Goal: Task Accomplishment & Management: Manage account settings

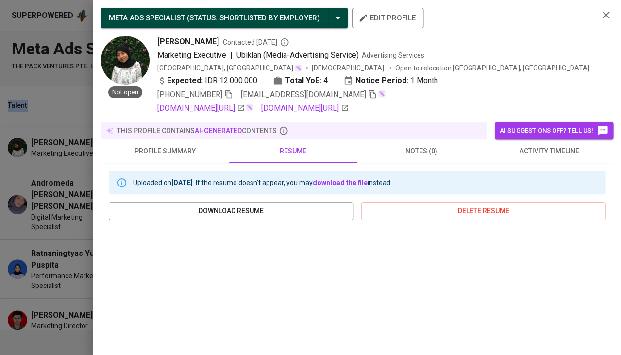
scroll to position [123, 0]
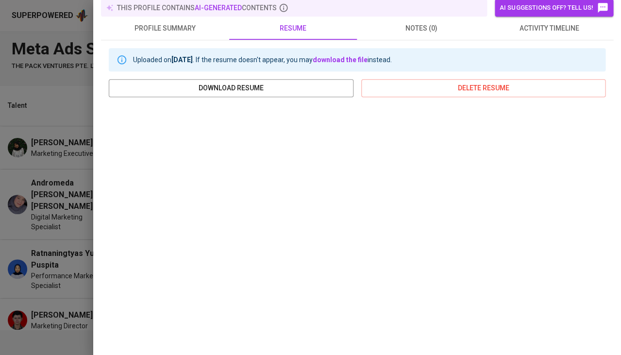
click at [38, 194] on div at bounding box center [310, 177] width 621 height 355
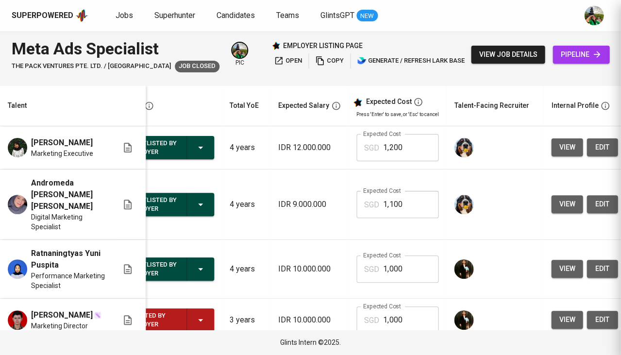
scroll to position [0, 0]
click at [155, 9] on div "Superpowered Jobs Superhunter Candidates Teams GlintsGPT NEW" at bounding box center [295, 15] width 566 height 15
click at [156, 15] on span "Superhunter" at bounding box center [174, 15] width 41 height 9
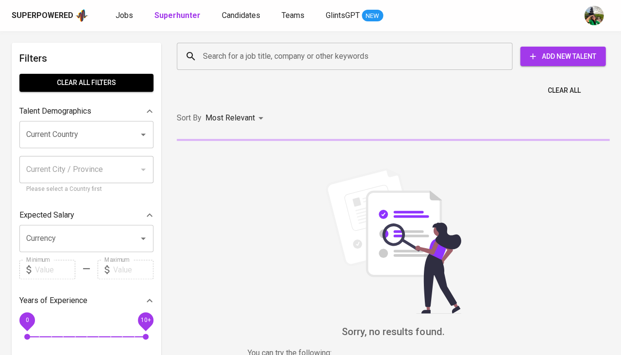
click at [245, 55] on input "Search for a job title, company or other keywords" at bounding box center [346, 56] width 293 height 18
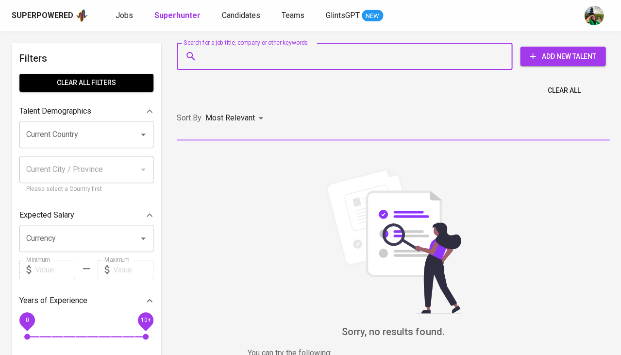
paste input "[EMAIL_ADDRESS][DOMAIN_NAME]"
type input "[EMAIL_ADDRESS][DOMAIN_NAME]"
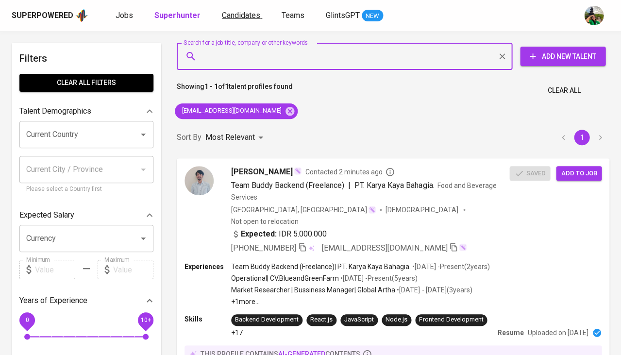
click at [224, 15] on span "Candidates" at bounding box center [241, 15] width 38 height 9
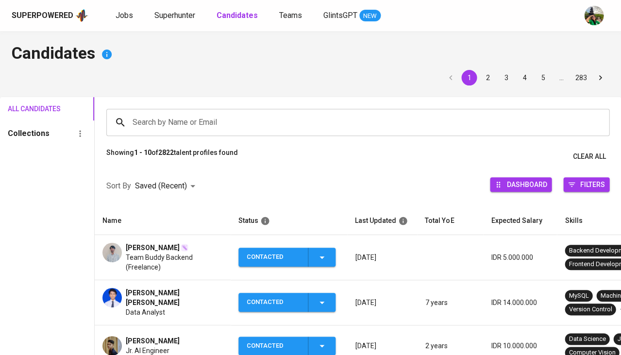
click at [182, 13] on span "Superhunter" at bounding box center [174, 15] width 41 height 9
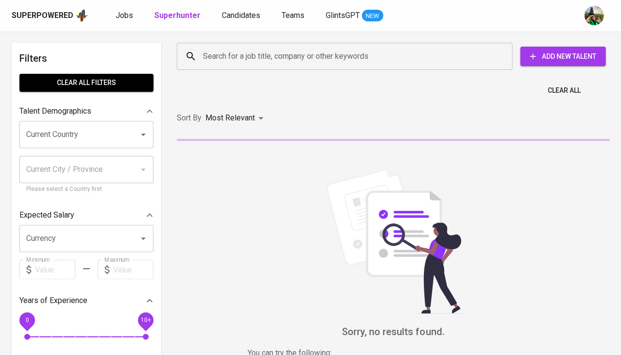
click at [211, 47] on input "Search for a job title, company or other keywords" at bounding box center [346, 56] width 293 height 18
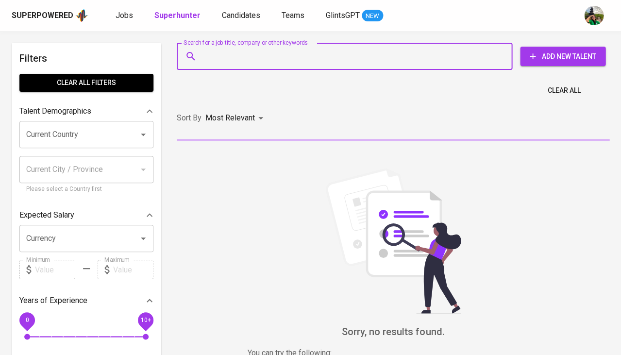
paste input "[EMAIL_ADDRESS][DOMAIN_NAME]"
type input "[EMAIL_ADDRESS][DOMAIN_NAME]"
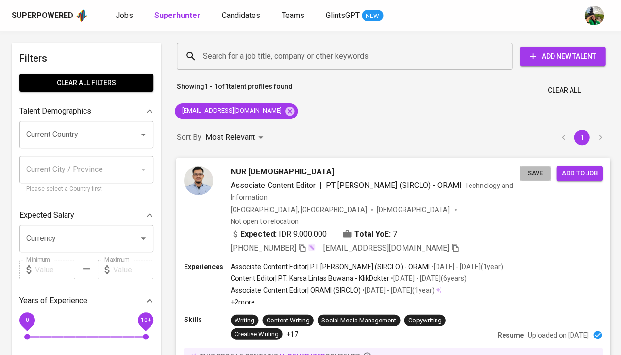
click at [540, 170] on span "Save" at bounding box center [534, 172] width 21 height 11
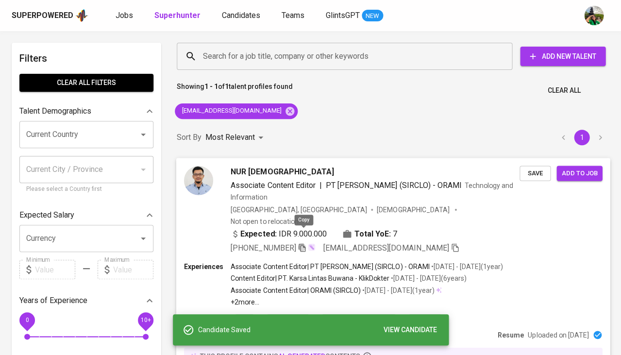
click at [305, 243] on icon "button" at bounding box center [302, 247] width 9 height 9
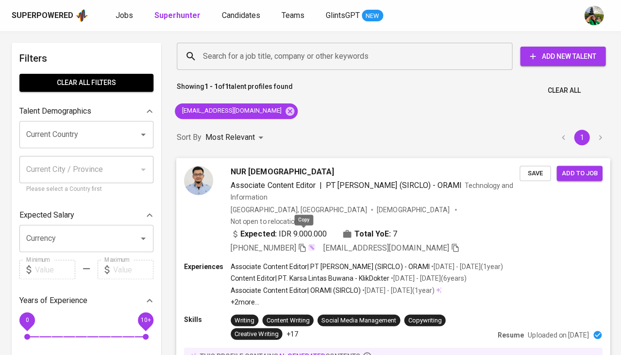
click at [303, 243] on icon "button" at bounding box center [302, 247] width 9 height 9
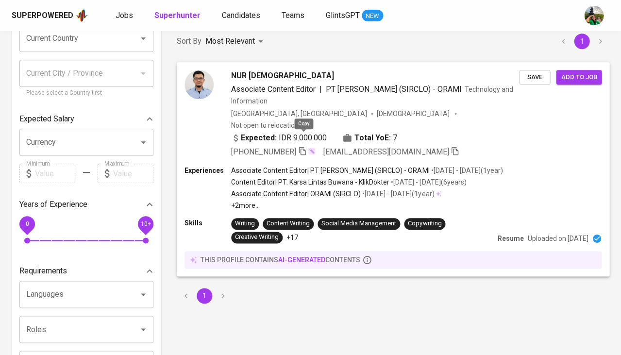
scroll to position [18, 0]
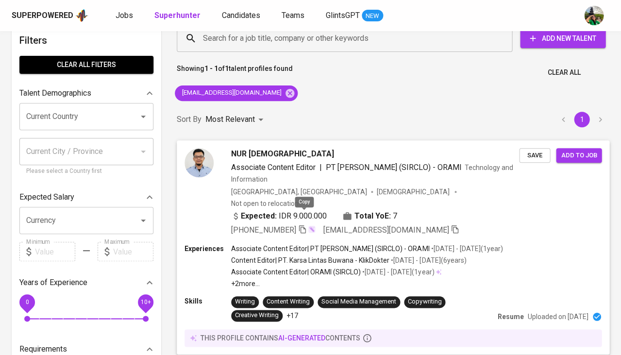
click at [524, 153] on button "Save" at bounding box center [534, 155] width 31 height 15
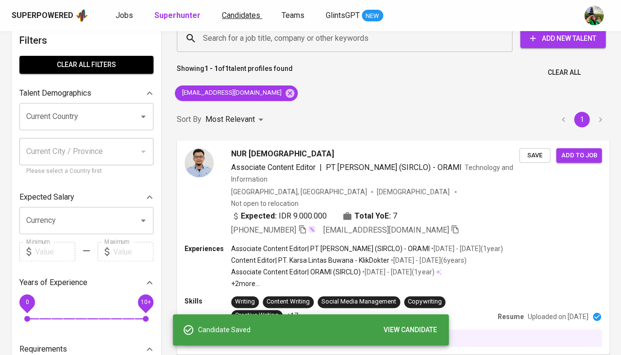
click at [245, 16] on span "Candidates" at bounding box center [241, 15] width 38 height 9
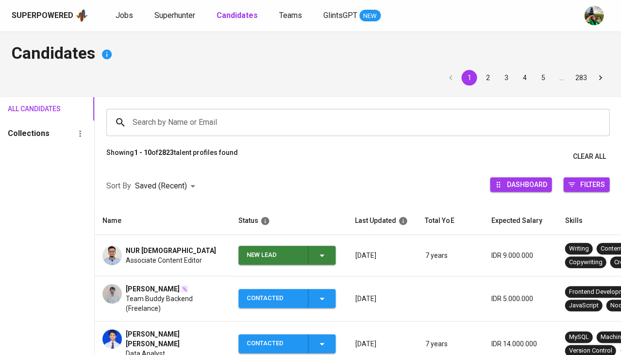
click at [326, 262] on div "New Lead" at bounding box center [287, 255] width 81 height 19
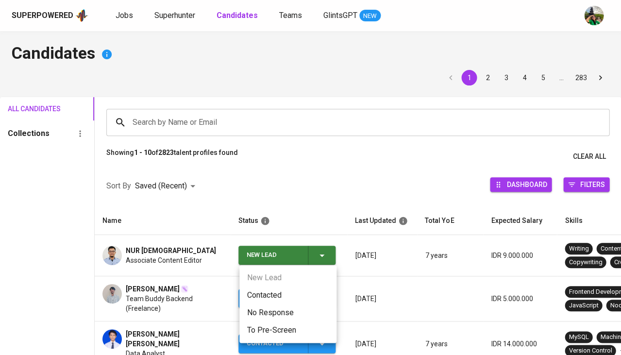
click at [290, 294] on li "Contacted" at bounding box center [287, 294] width 97 height 17
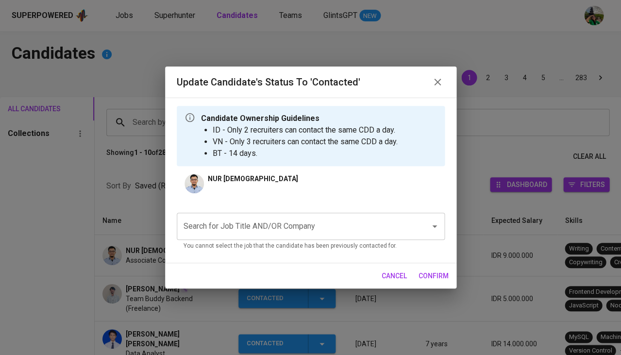
click at [298, 226] on input "Search for Job Title AND/OR Company" at bounding box center [297, 226] width 232 height 18
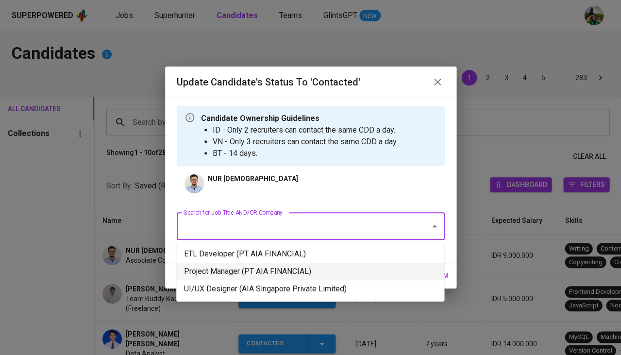
click at [277, 277] on li "Project Manager (PT AIA FINANCIAL)" at bounding box center [310, 271] width 268 height 17
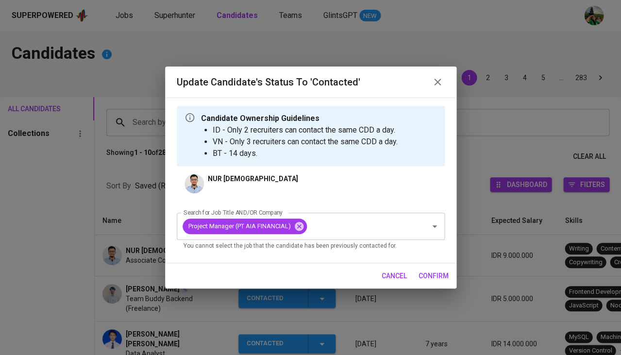
click at [429, 274] on span "confirm" at bounding box center [433, 276] width 30 height 12
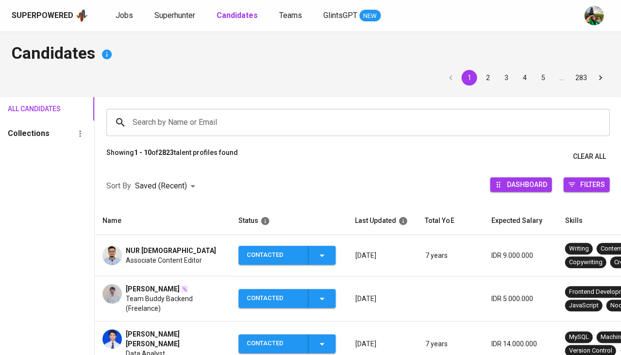
click at [165, 122] on input "Search by Name or Email" at bounding box center [360, 122] width 460 height 18
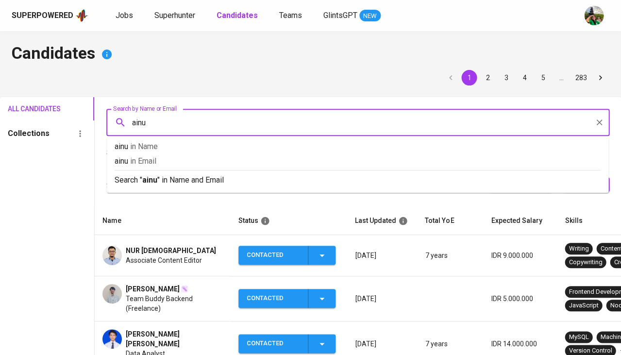
type input "ainur"
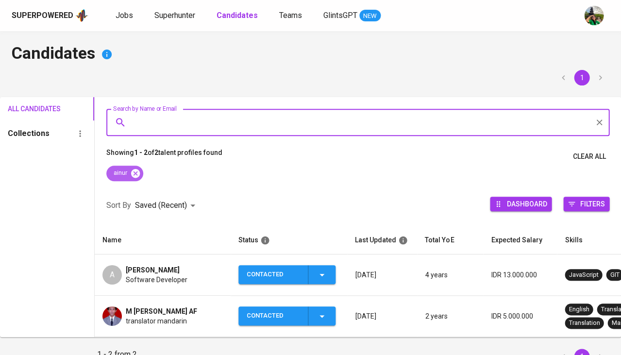
click at [139, 174] on icon at bounding box center [135, 172] width 9 height 9
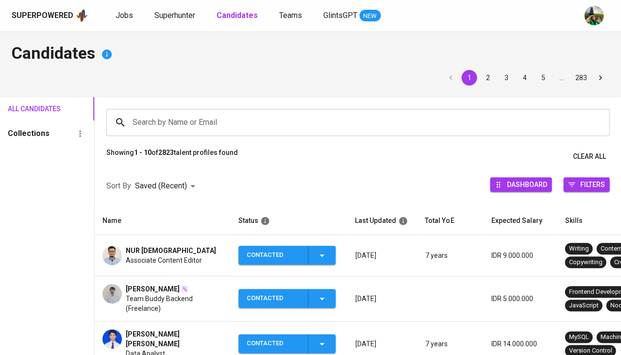
click at [174, 119] on input "Search by Name or Email" at bounding box center [360, 122] width 460 height 18
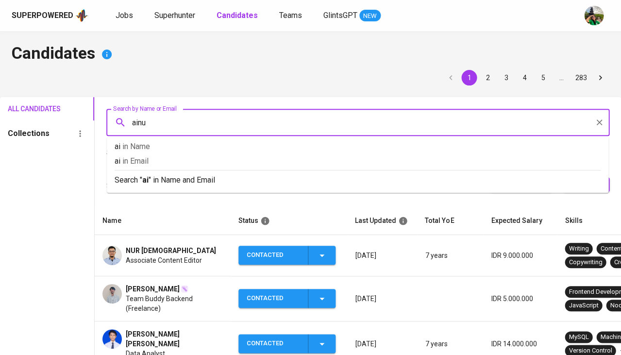
type input "ainur"
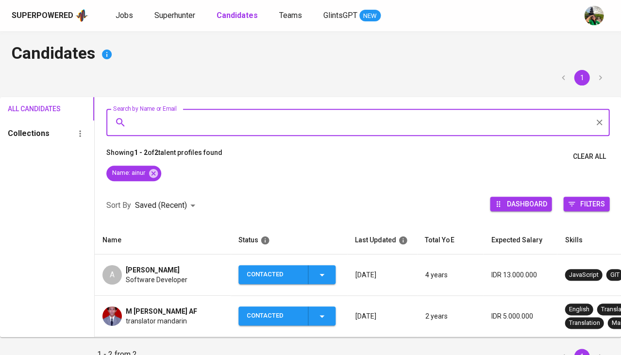
click at [165, 275] on span "Software Developer" at bounding box center [157, 280] width 62 height 10
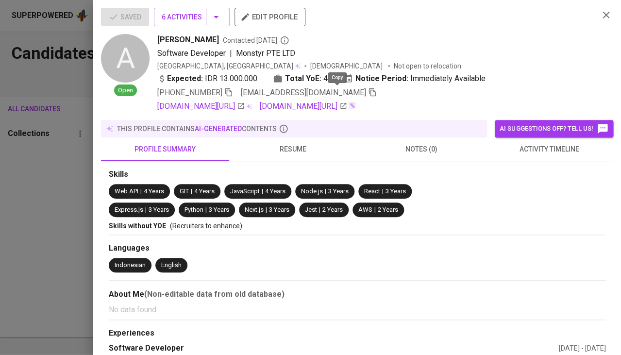
click at [369, 94] on icon "button" at bounding box center [372, 92] width 7 height 8
click at [548, 152] on span "activity timeline" at bounding box center [549, 149] width 116 height 12
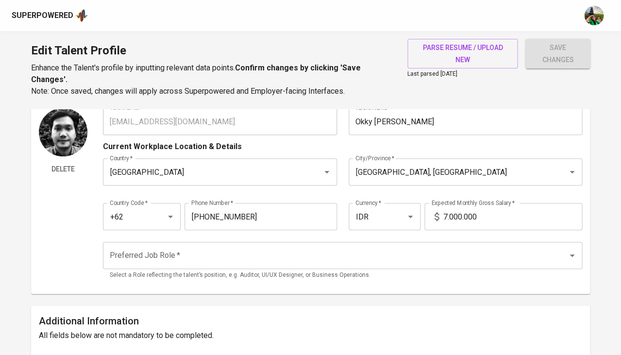
scroll to position [36, 0]
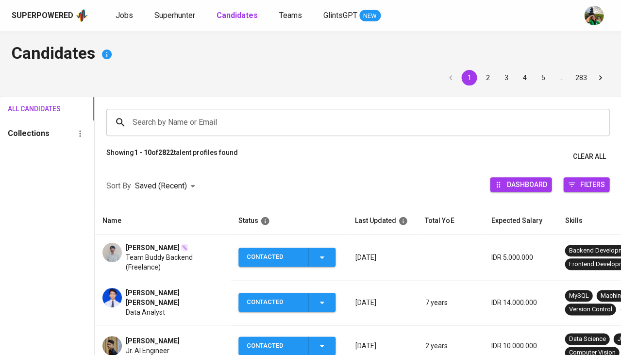
click at [147, 249] on span "[PERSON_NAME]" at bounding box center [153, 248] width 54 height 10
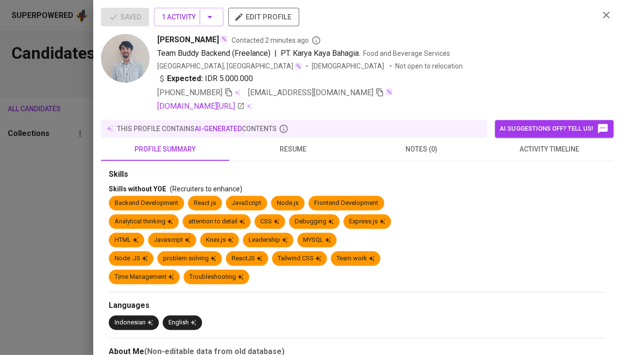
click at [227, 91] on icon "button" at bounding box center [228, 92] width 9 height 9
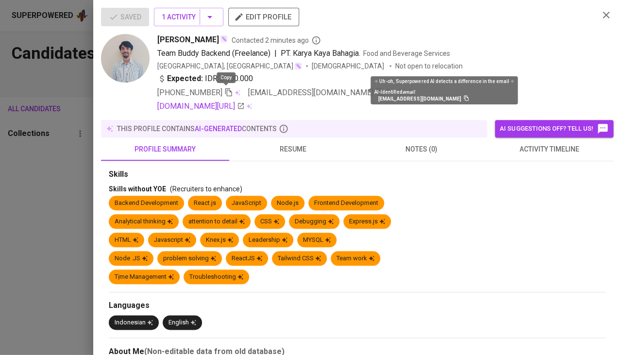
click at [385, 93] on img at bounding box center [389, 92] width 8 height 8
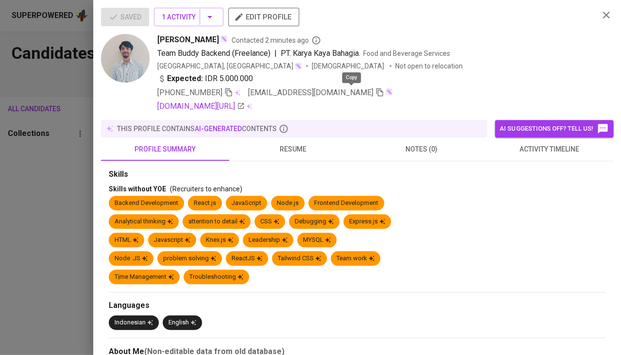
click at [376, 93] on icon "button" at bounding box center [379, 92] width 7 height 8
click at [453, 1] on div "Saved 1 Activity edit profile ardy yusuf Contacted 2 minutes ago Team Buddy Bac…" at bounding box center [357, 177] width 528 height 355
